Goal: Find specific page/section: Find specific page/section

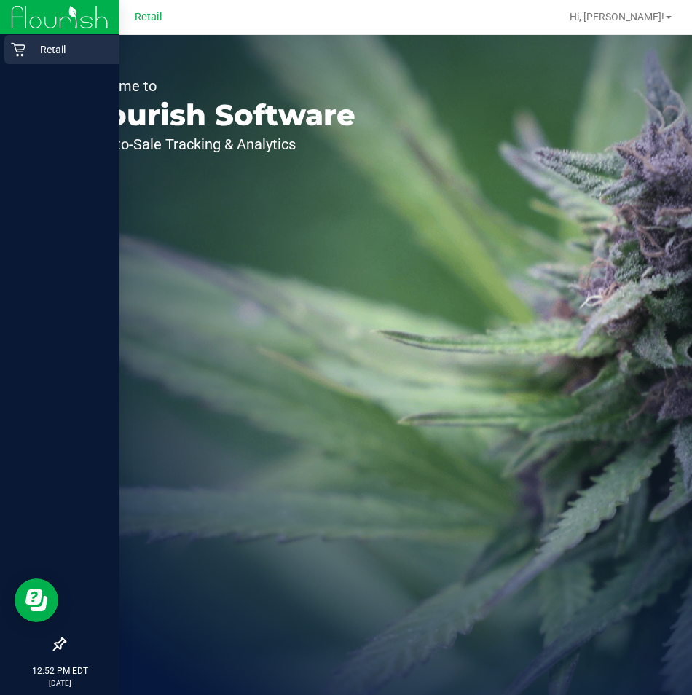
click at [21, 50] on icon at bounding box center [18, 50] width 14 height 14
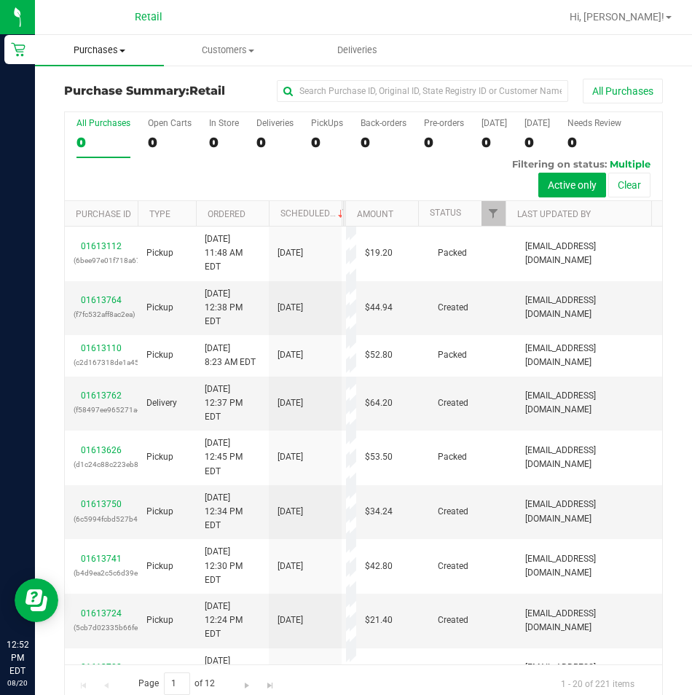
click at [101, 58] on uib-tab-heading "Purchases Summary of purchases Fulfillment All purchases" at bounding box center [99, 50] width 129 height 31
click at [103, 87] on span "Summary of purchases" at bounding box center [109, 88] width 149 height 12
click at [244, 46] on span "Customers" at bounding box center [257, 50] width 146 height 13
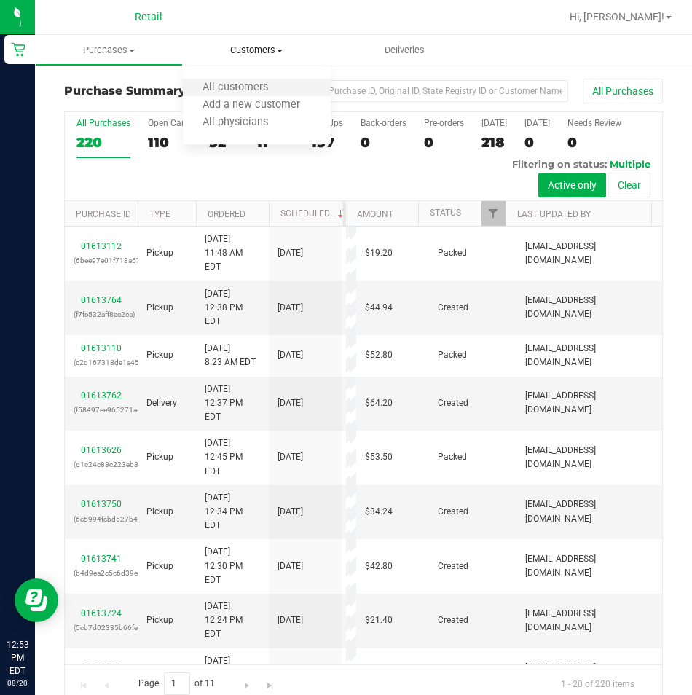
click at [237, 79] on li "All customers" at bounding box center [257, 87] width 148 height 17
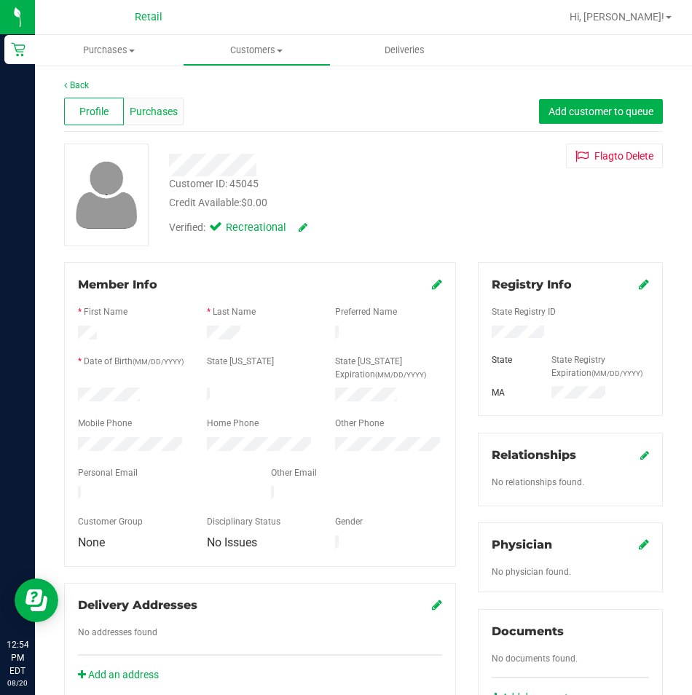
click at [176, 109] on div "Purchases" at bounding box center [154, 112] width 60 height 28
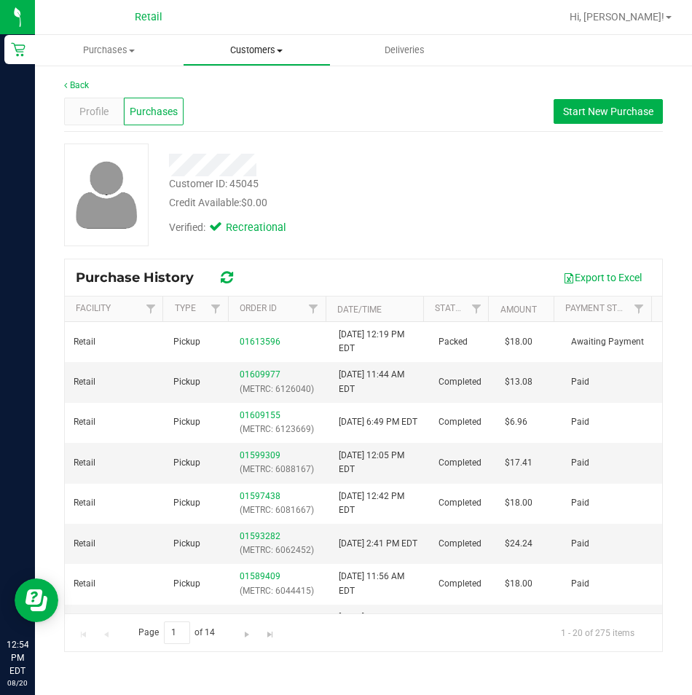
click at [244, 47] on span "Customers" at bounding box center [257, 50] width 146 height 13
click at [244, 89] on span "All customers" at bounding box center [235, 88] width 105 height 12
